Goal: Obtain resource: Obtain resource

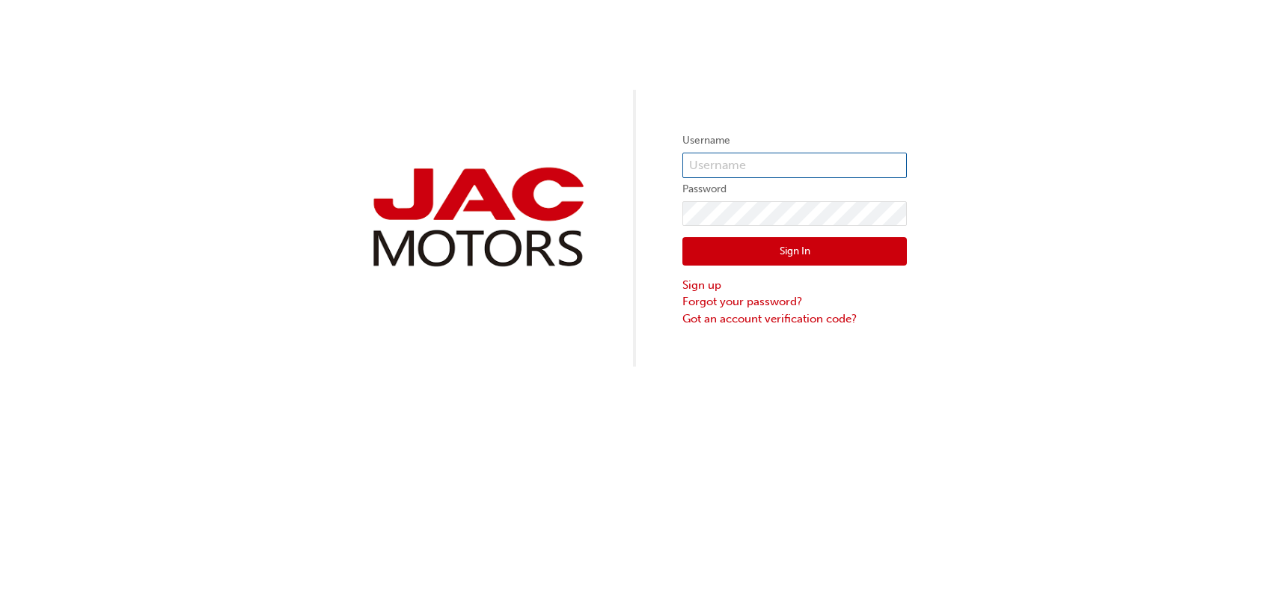
type input "SJ0357"
click at [821, 248] on button "Sign In" at bounding box center [794, 251] width 225 height 28
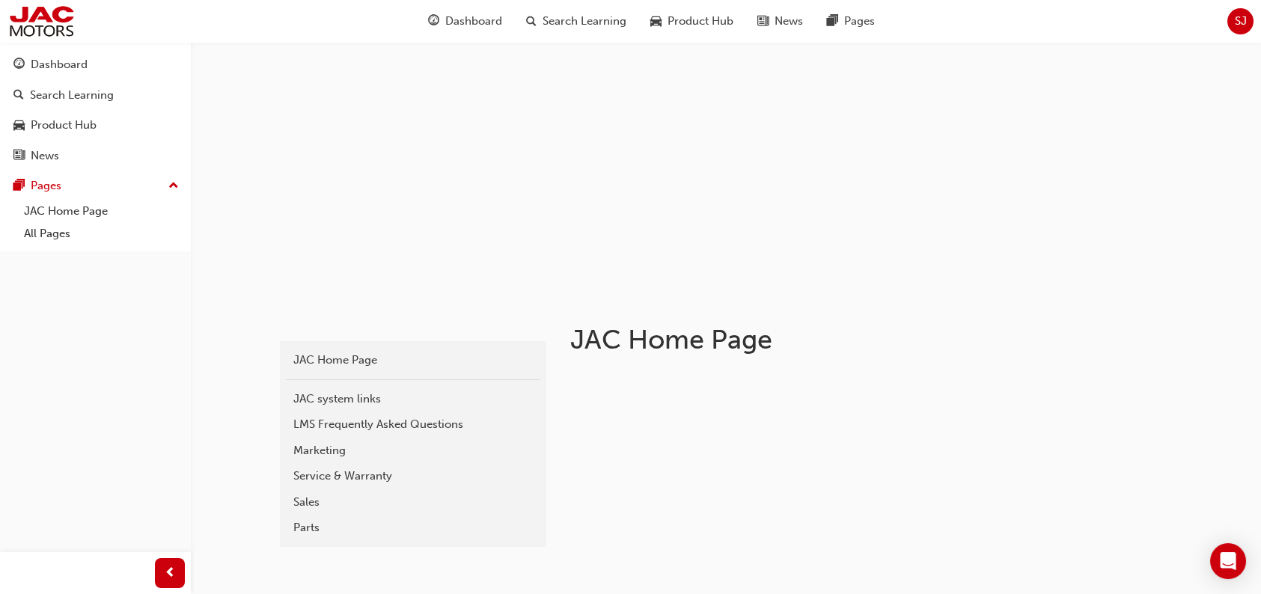
scroll to position [75, 0]
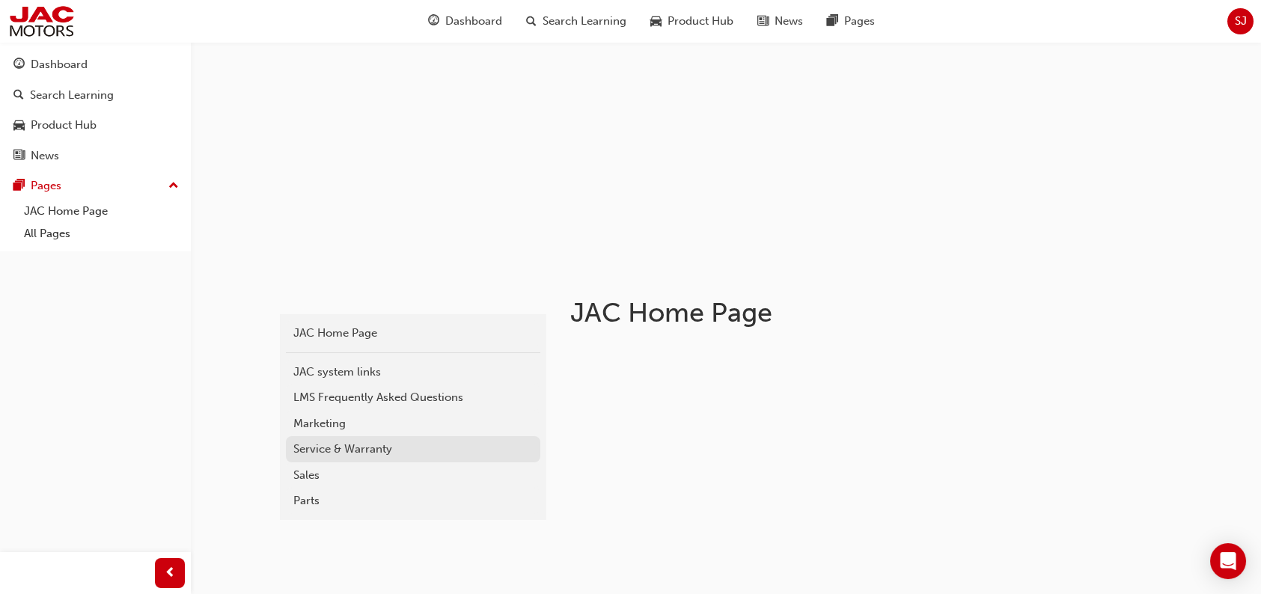
click at [320, 453] on div "Service & Warranty" at bounding box center [412, 449] width 239 height 17
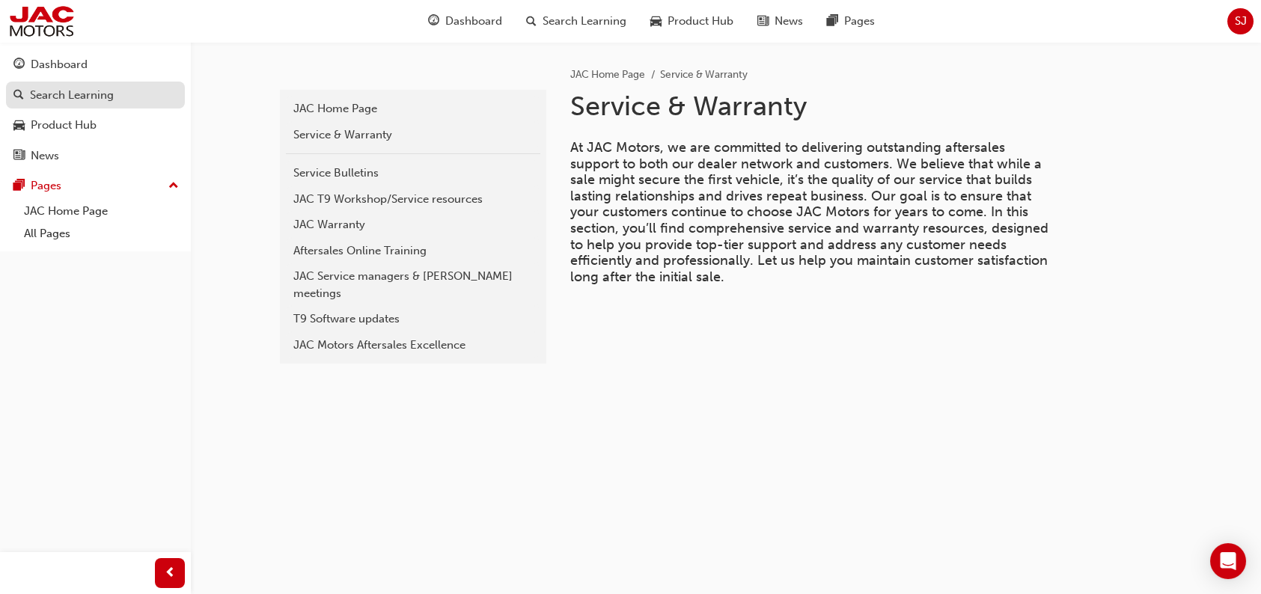
click at [40, 95] on div "Search Learning" at bounding box center [72, 95] width 84 height 17
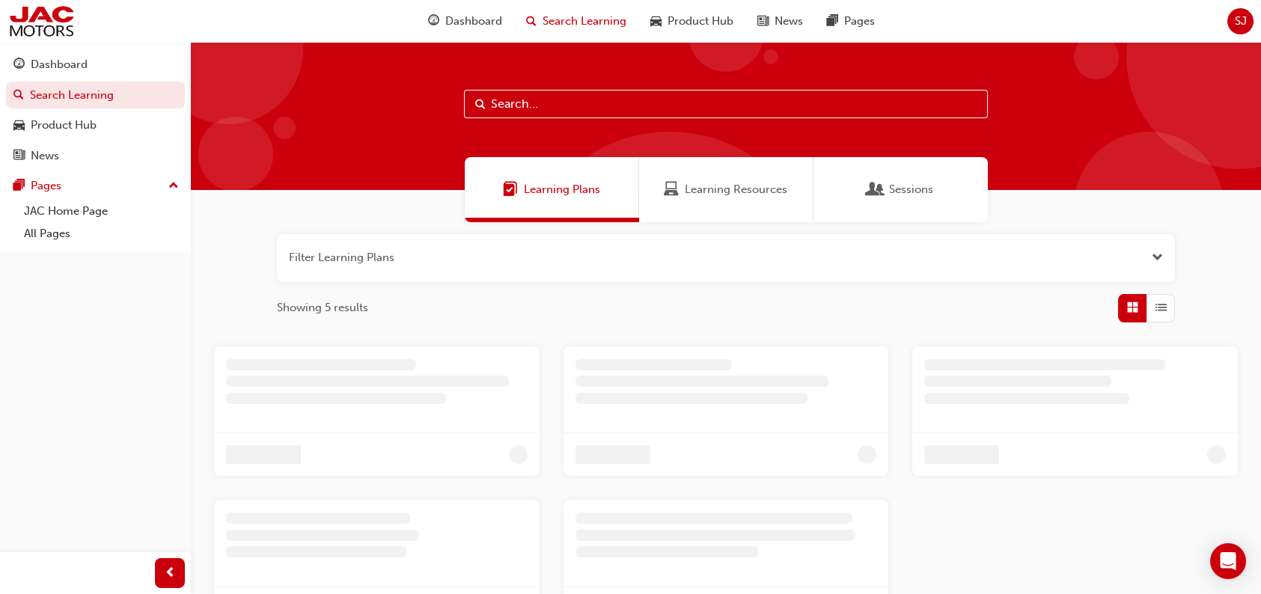
click at [558, 99] on input "text" at bounding box center [726, 104] width 524 height 28
type input "CRUISE"
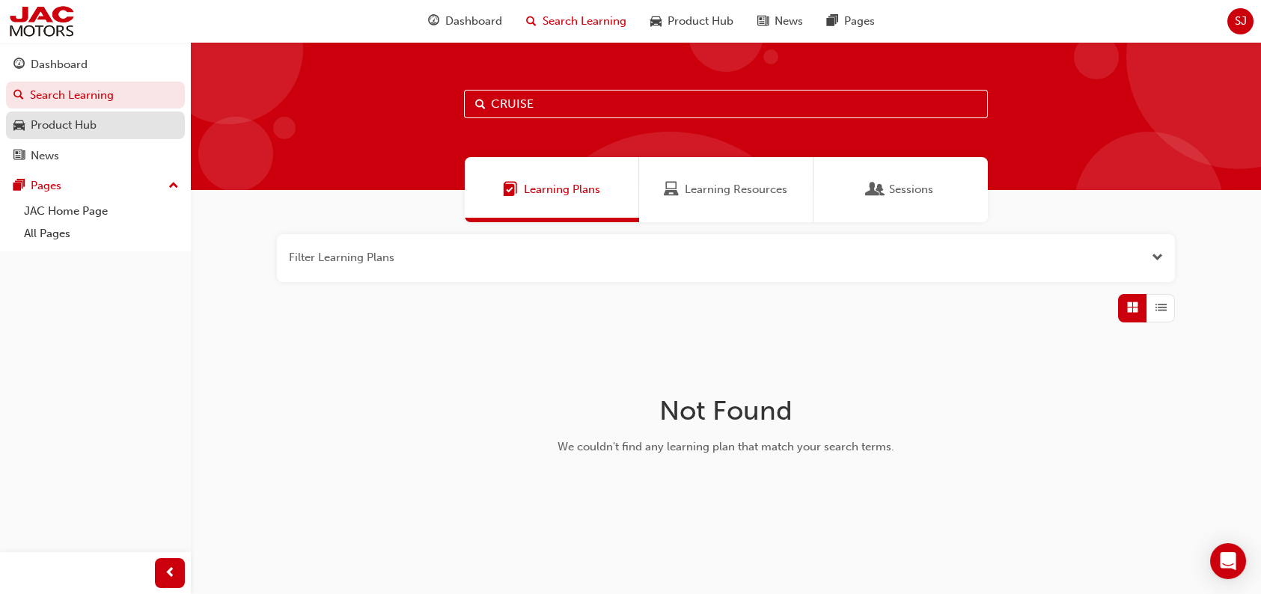
click at [61, 128] on div "Product Hub" at bounding box center [64, 125] width 66 height 17
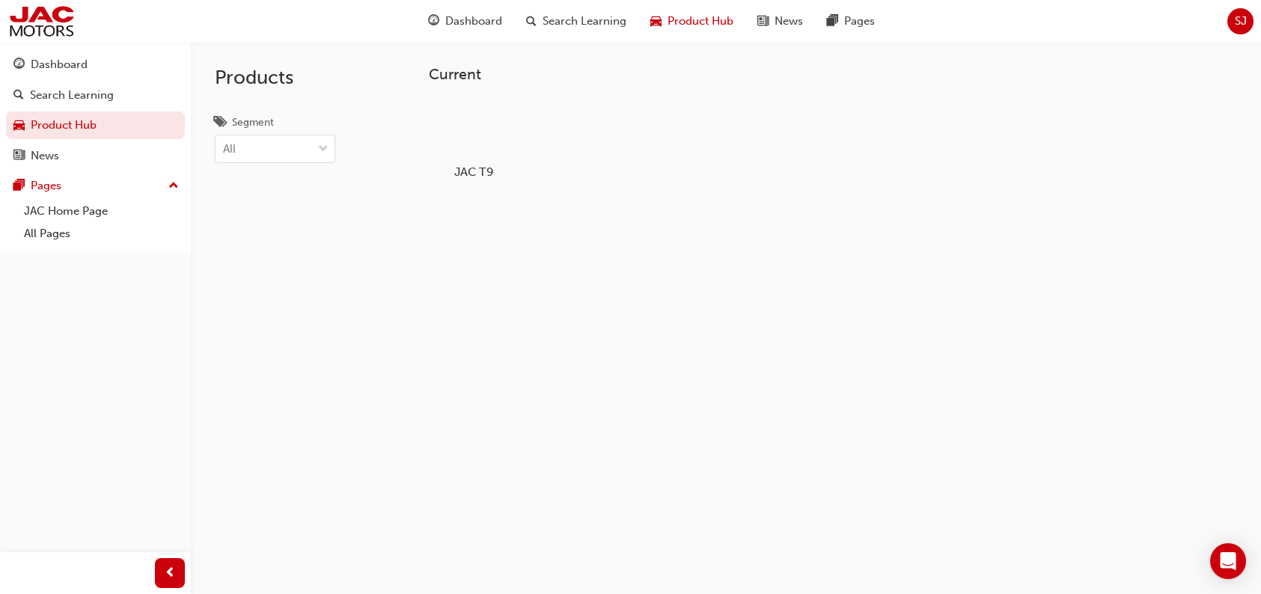
click at [471, 156] on div at bounding box center [473, 129] width 83 height 60
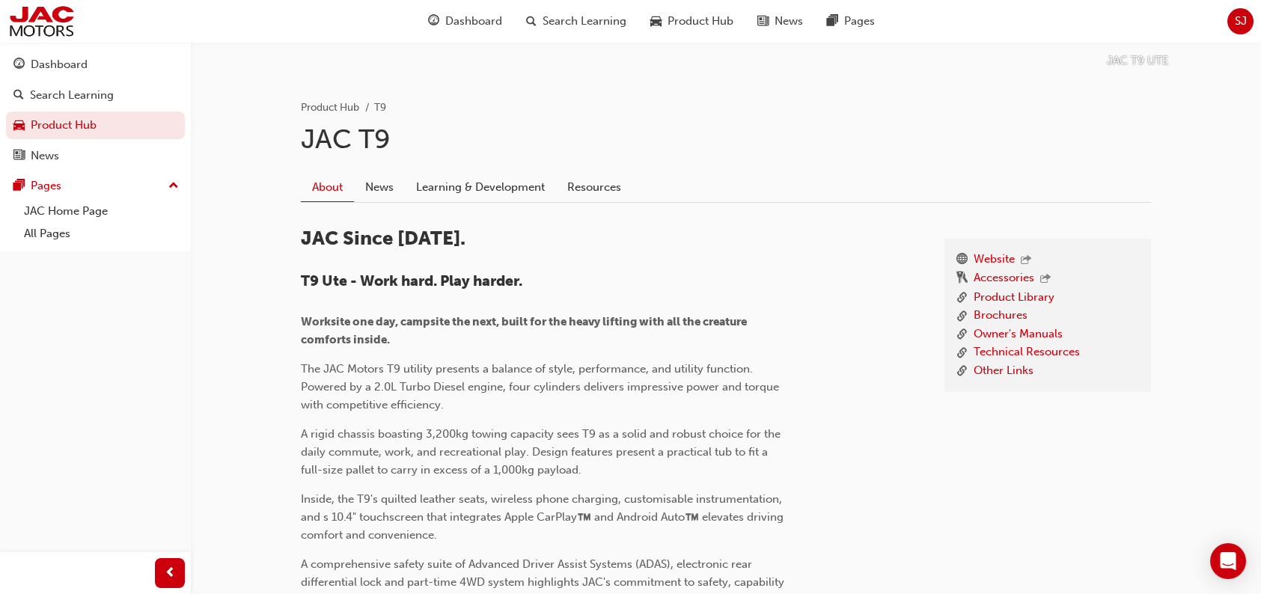
scroll to position [299, 0]
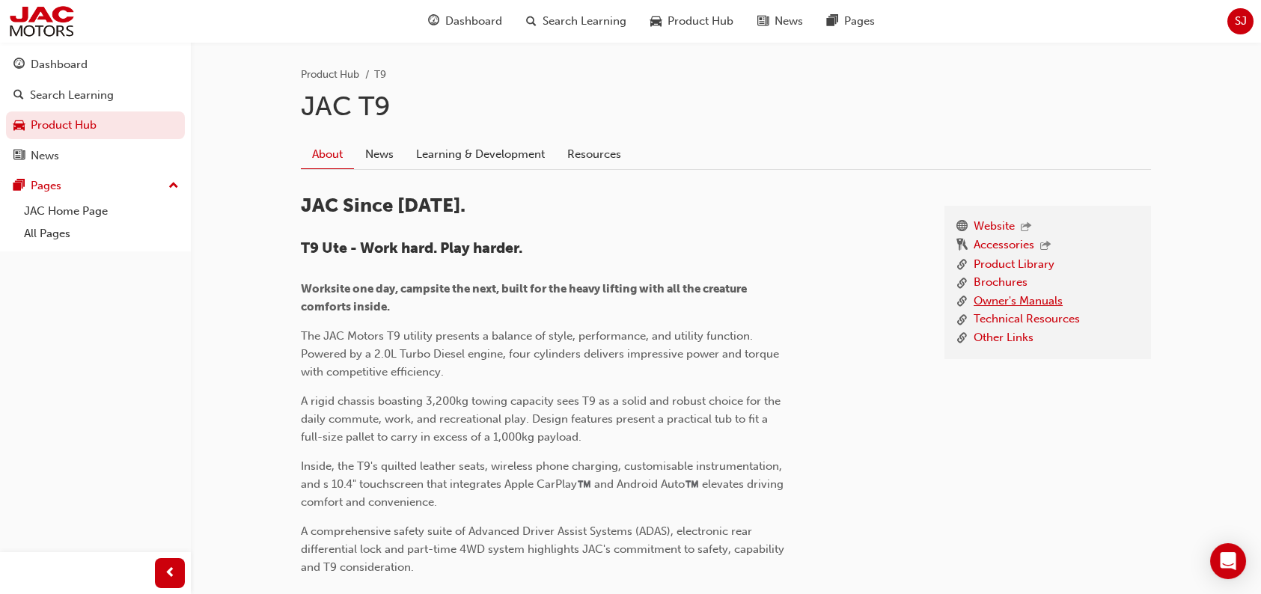
click at [1012, 302] on link "Owner's Manuals" at bounding box center [1018, 302] width 89 height 19
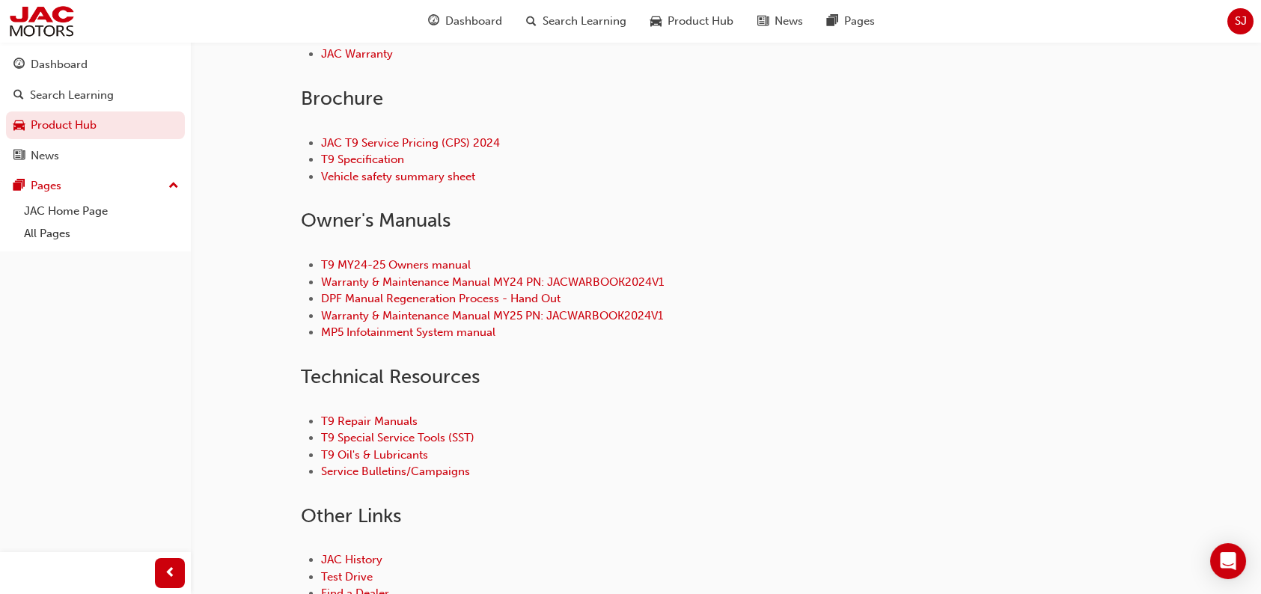
scroll to position [599, 0]
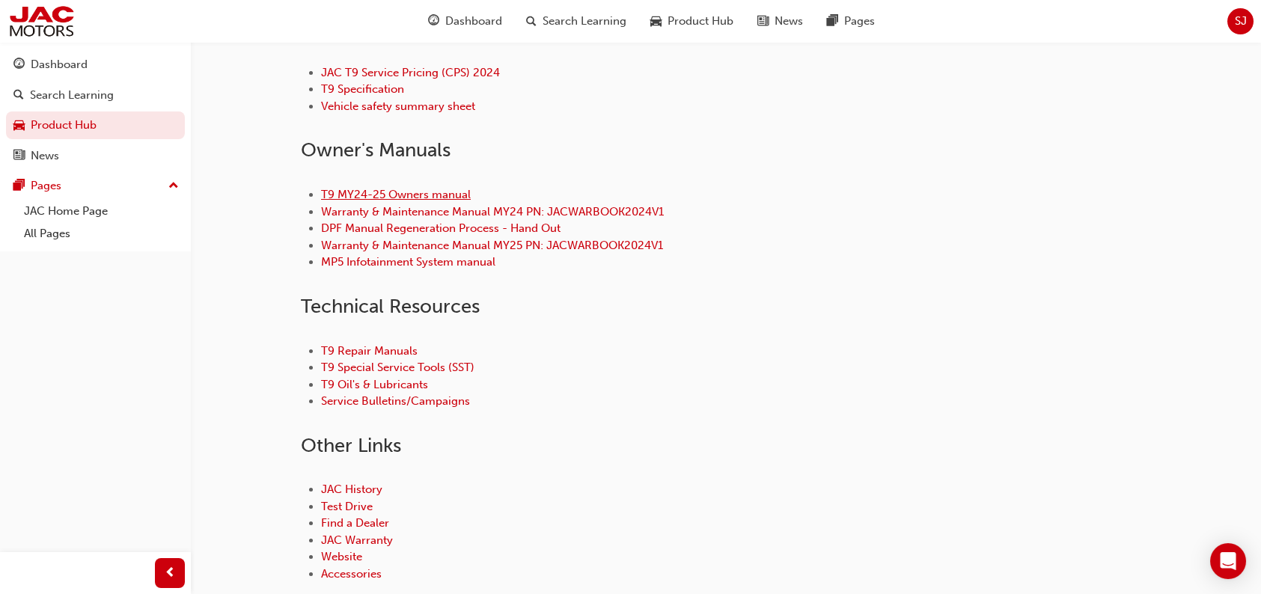
click at [445, 189] on link "T9 MY24-25 Owners manual" at bounding box center [396, 194] width 150 height 13
